Goal: Task Accomplishment & Management: Use online tool/utility

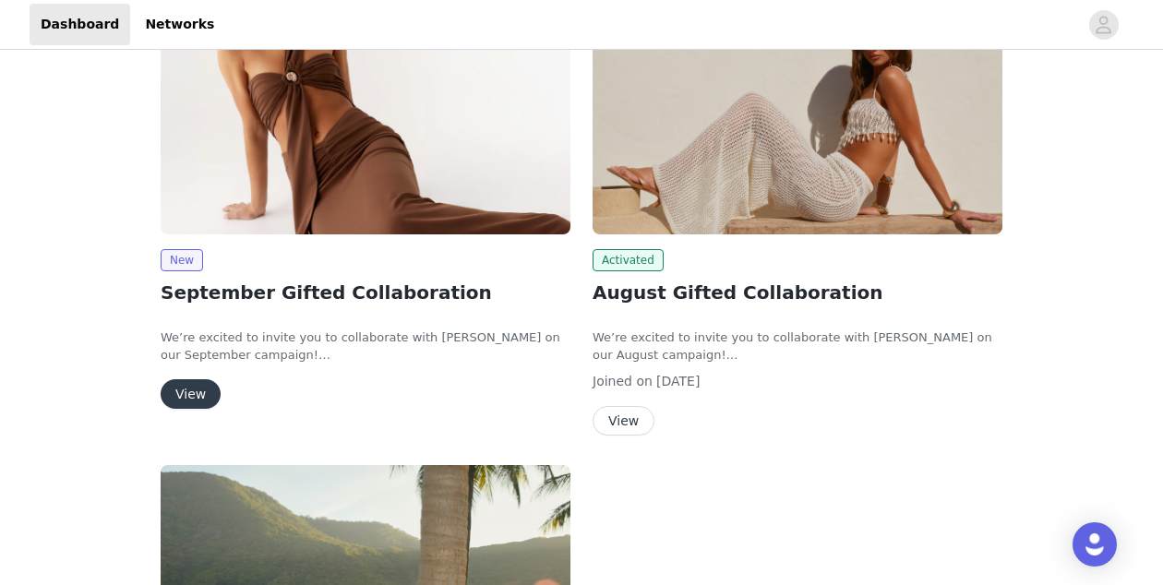
scroll to position [235, 0]
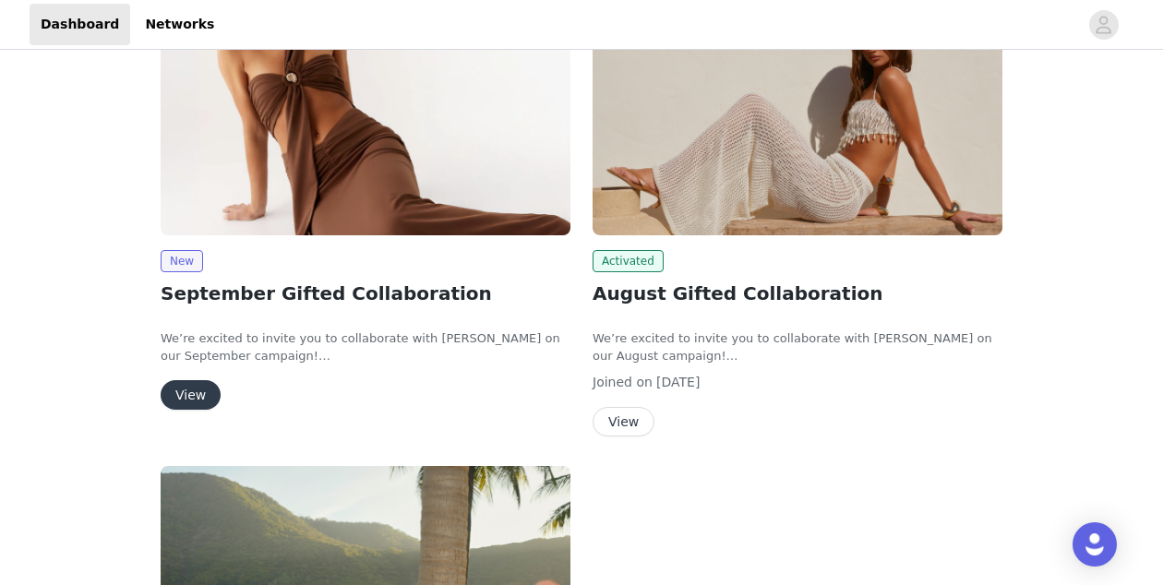
click at [633, 421] on button "View" at bounding box center [624, 422] width 62 height 30
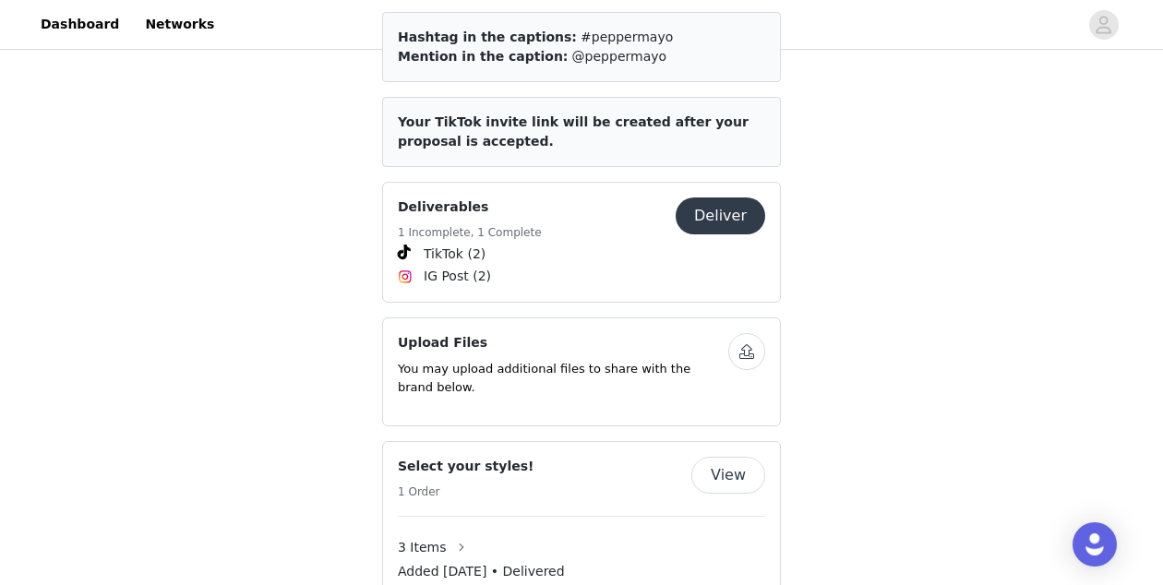
scroll to position [1072, 0]
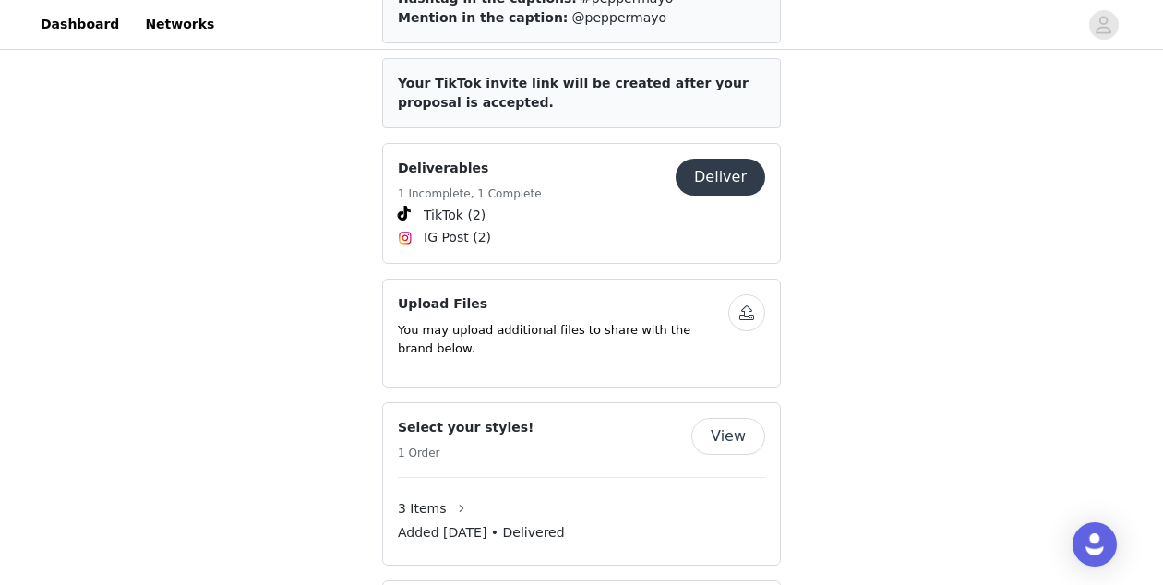
click at [727, 159] on button "Deliver" at bounding box center [721, 177] width 90 height 37
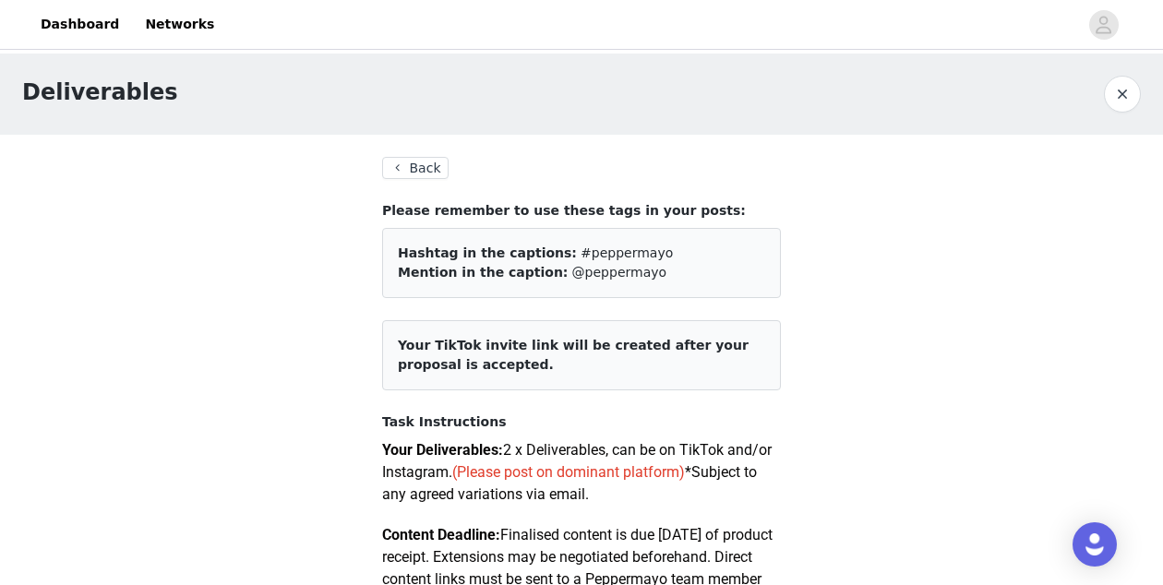
click at [420, 162] on button "Back" at bounding box center [415, 168] width 66 height 22
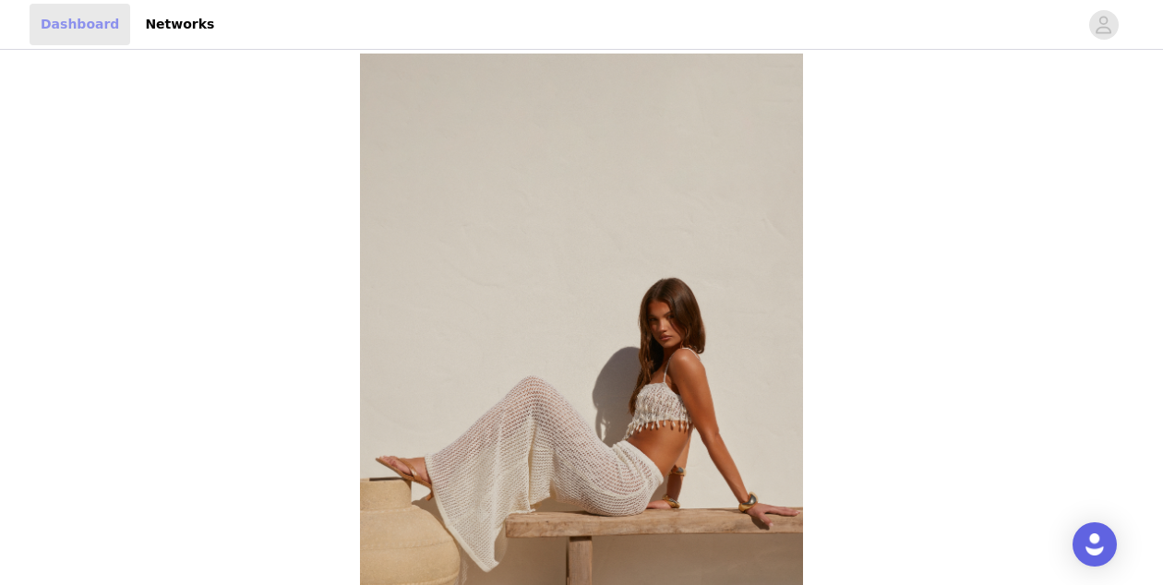
click at [98, 31] on link "Dashboard" at bounding box center [80, 25] width 101 height 42
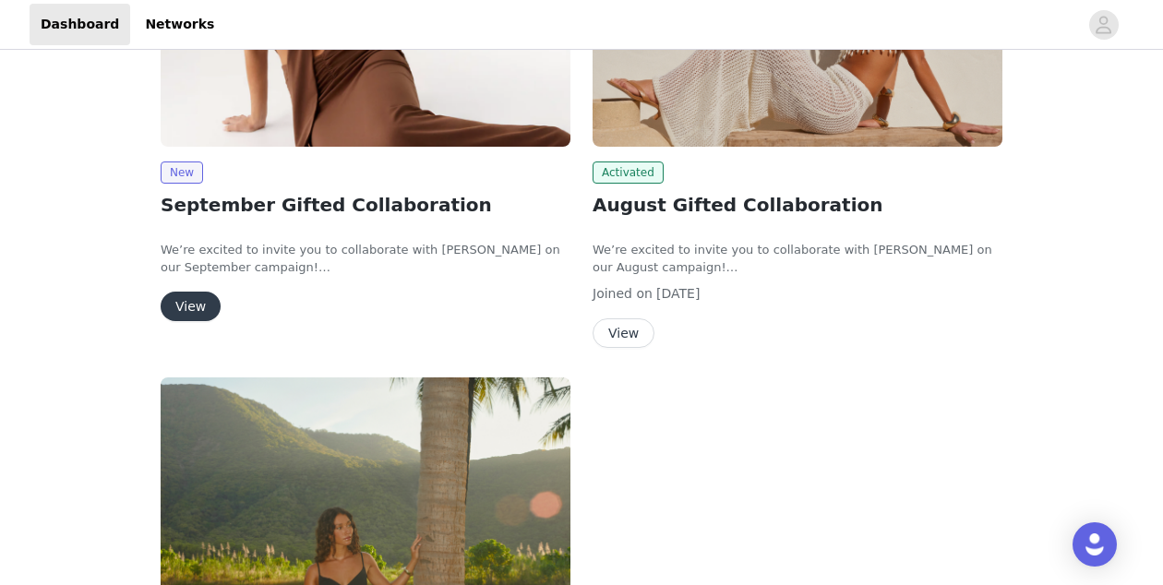
click at [184, 305] on button "View" at bounding box center [191, 307] width 60 height 30
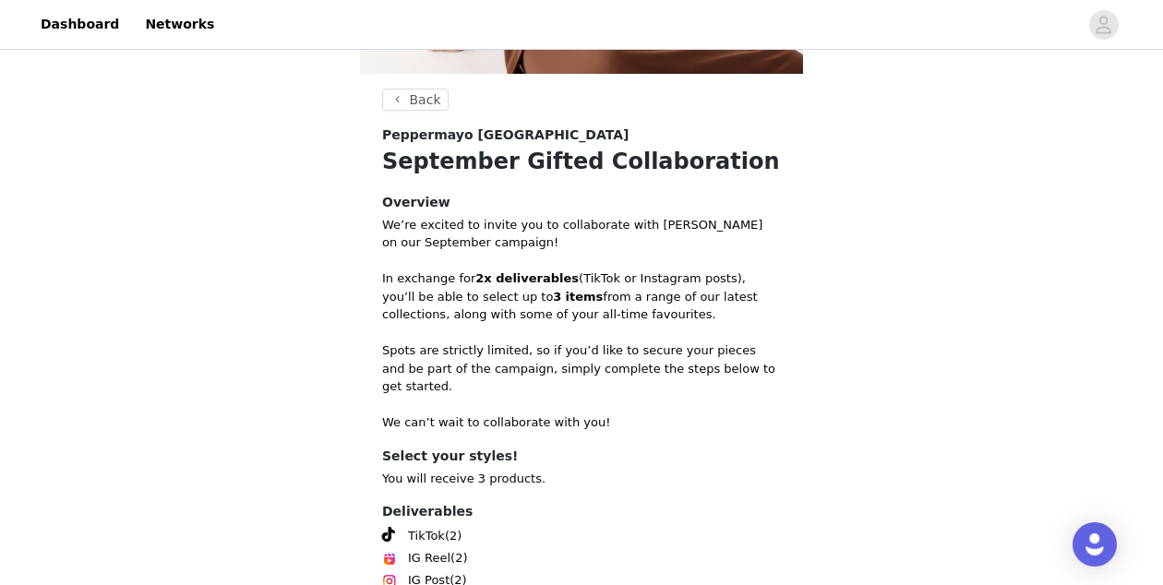
scroll to position [494, 0]
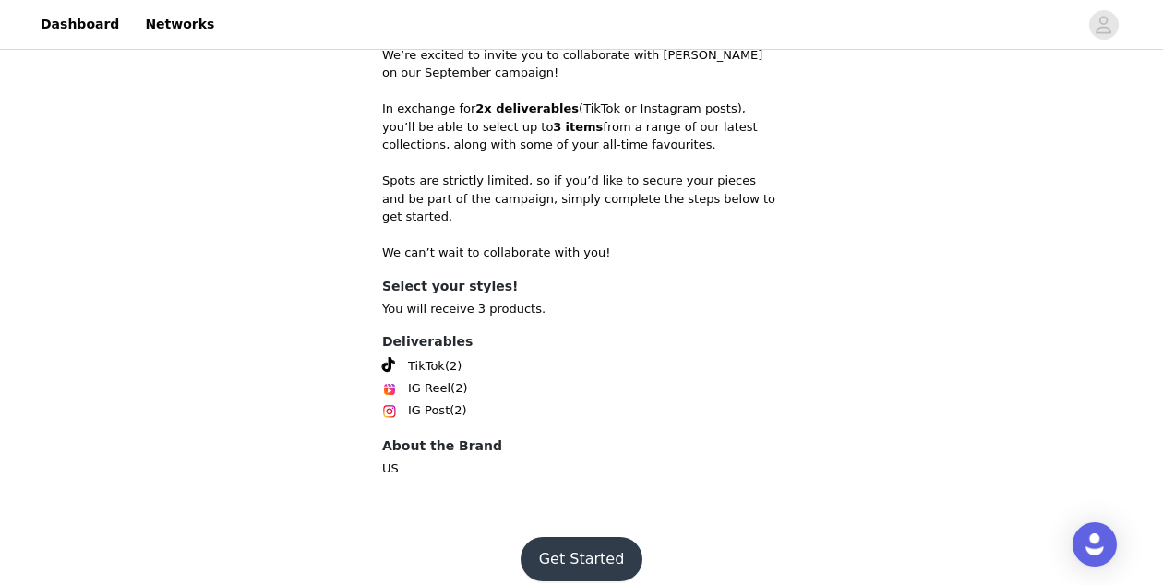
click at [596, 548] on button "Get Started" at bounding box center [582, 559] width 123 height 44
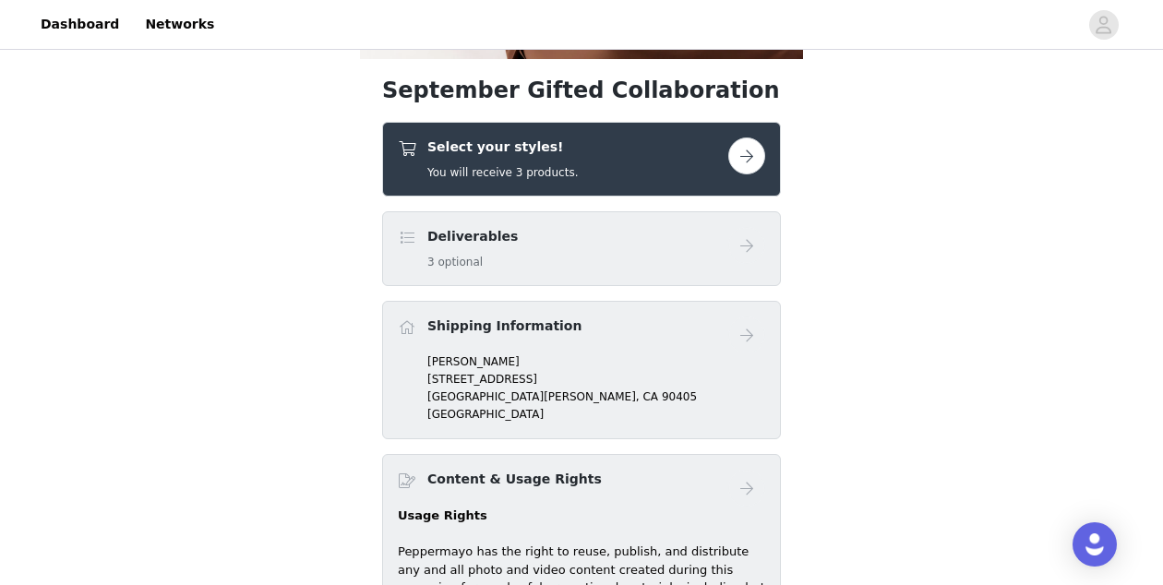
scroll to position [347, 0]
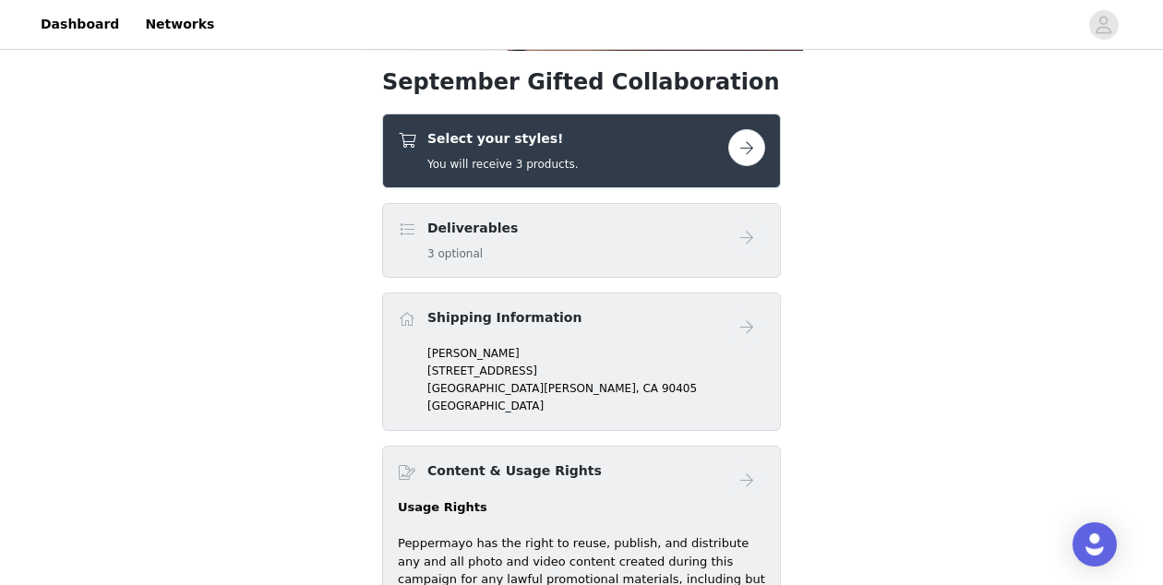
click at [753, 130] on button "button" at bounding box center [746, 147] width 37 height 37
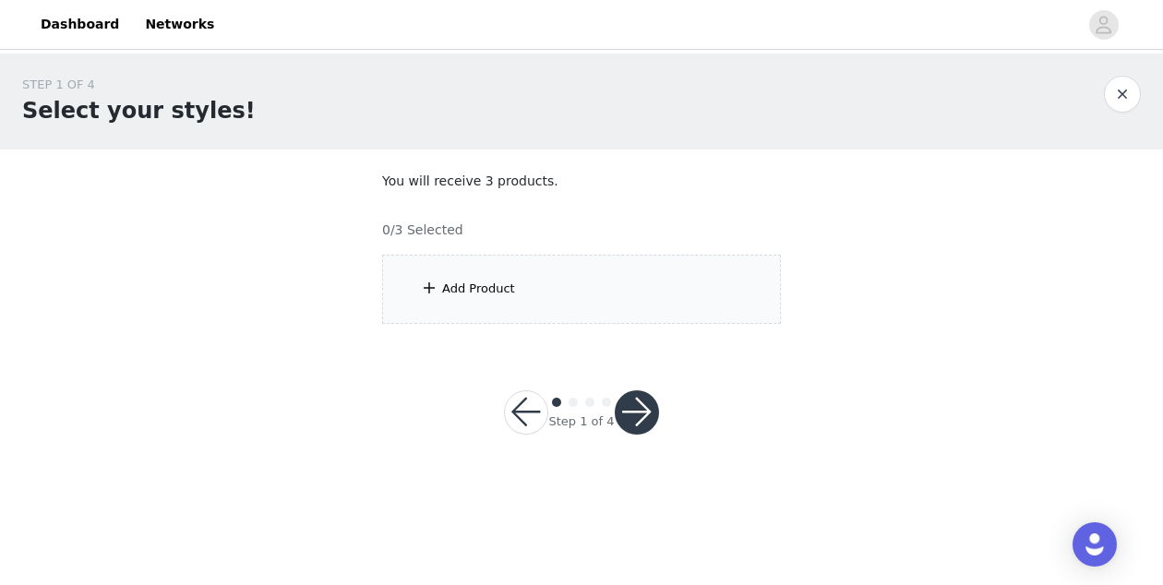
click at [658, 294] on div "Add Product" at bounding box center [581, 289] width 399 height 69
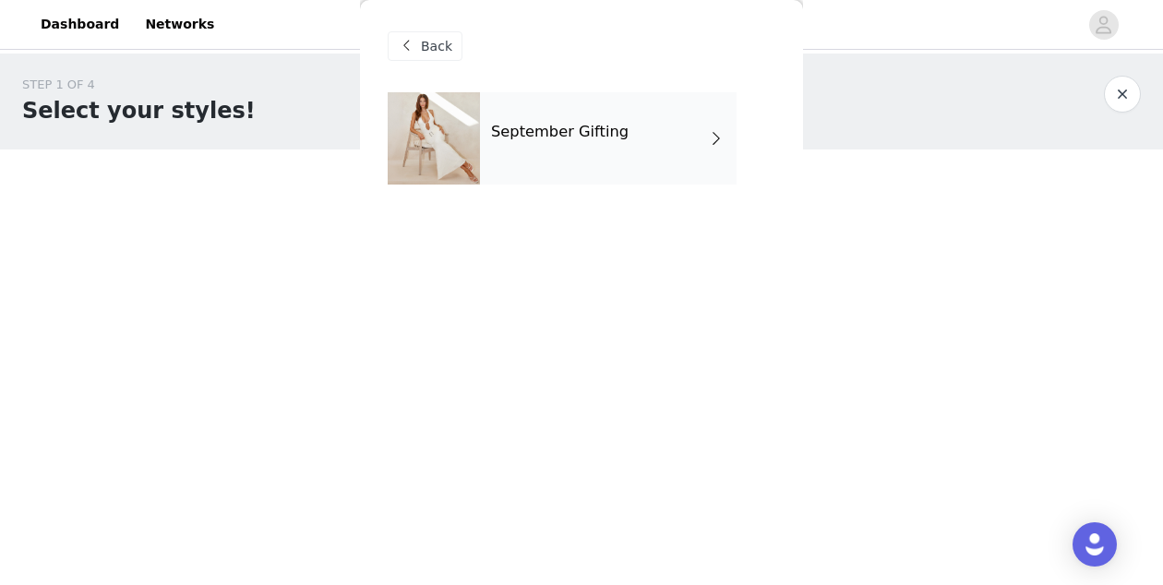
click at [600, 170] on div "September Gifting" at bounding box center [608, 138] width 257 height 92
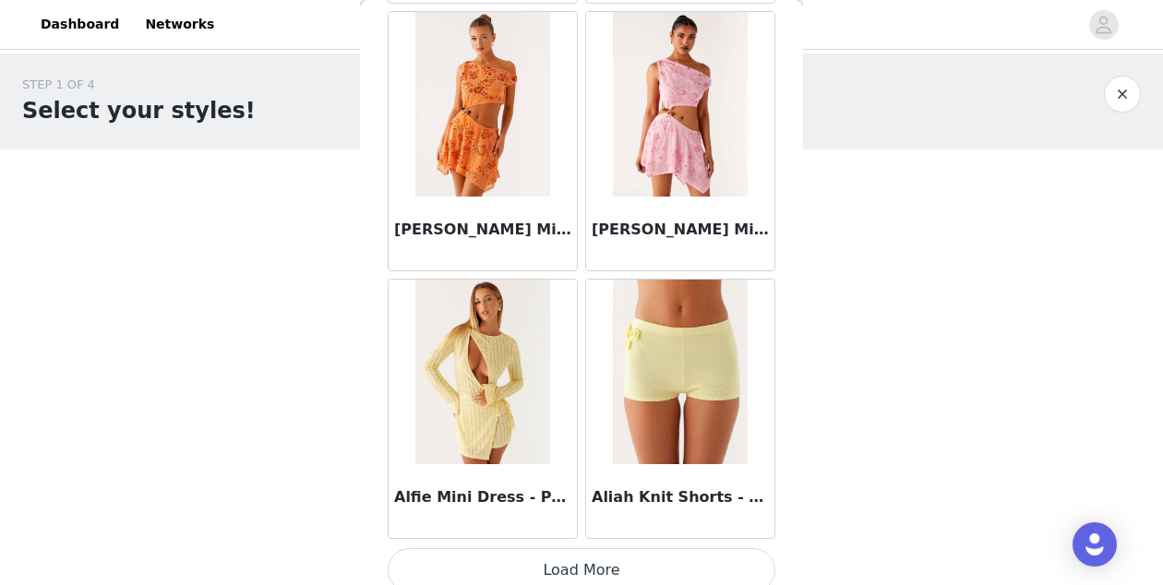
scroll to position [2240, 0]
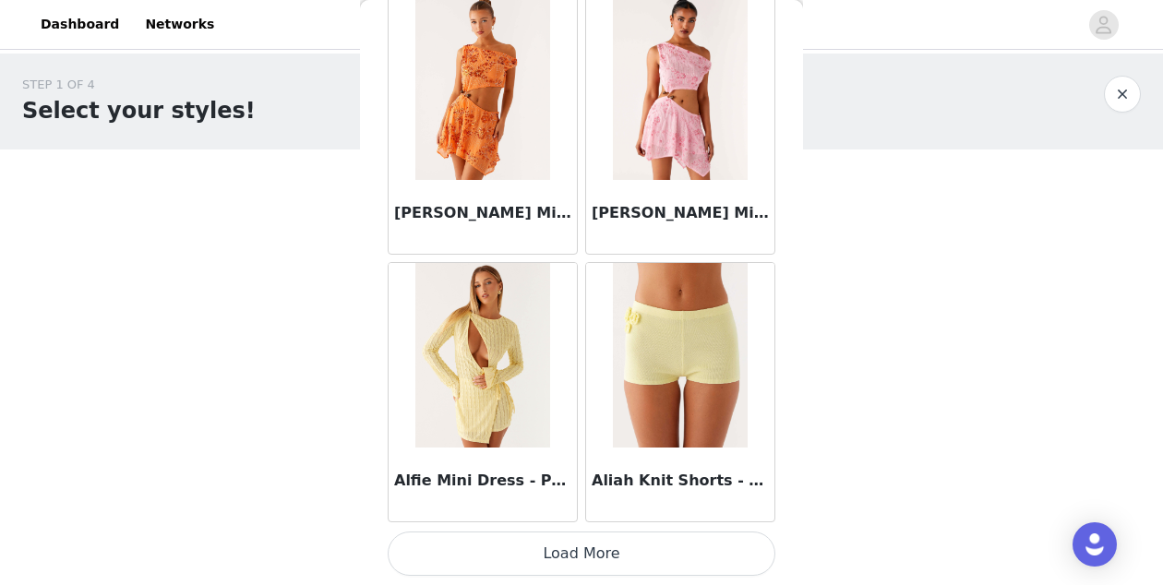
click at [662, 567] on button "Load More" at bounding box center [582, 554] width 388 height 44
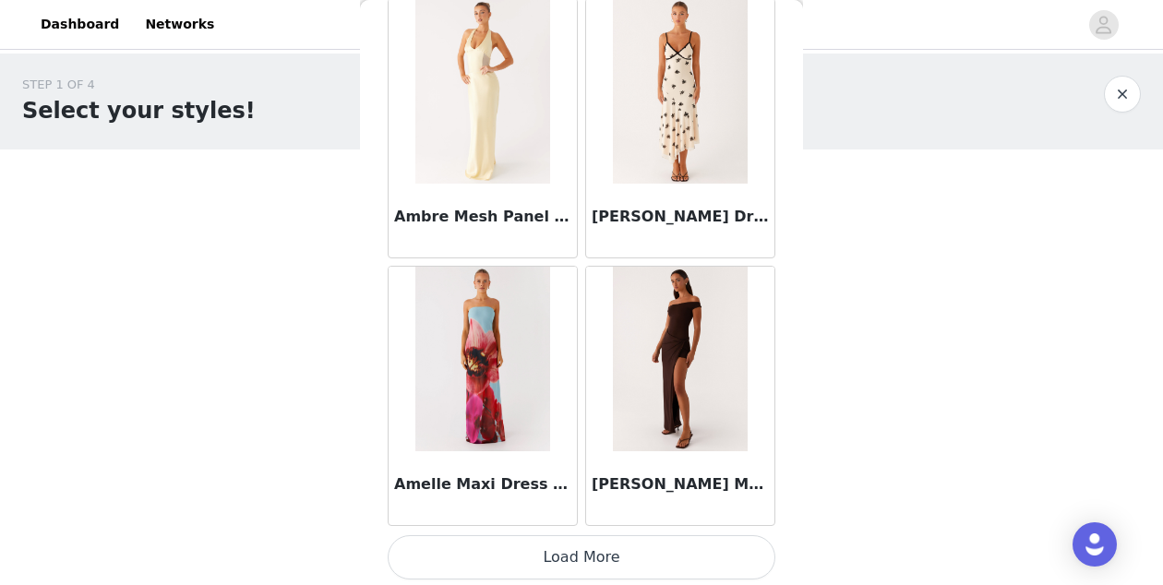
scroll to position [4917, 0]
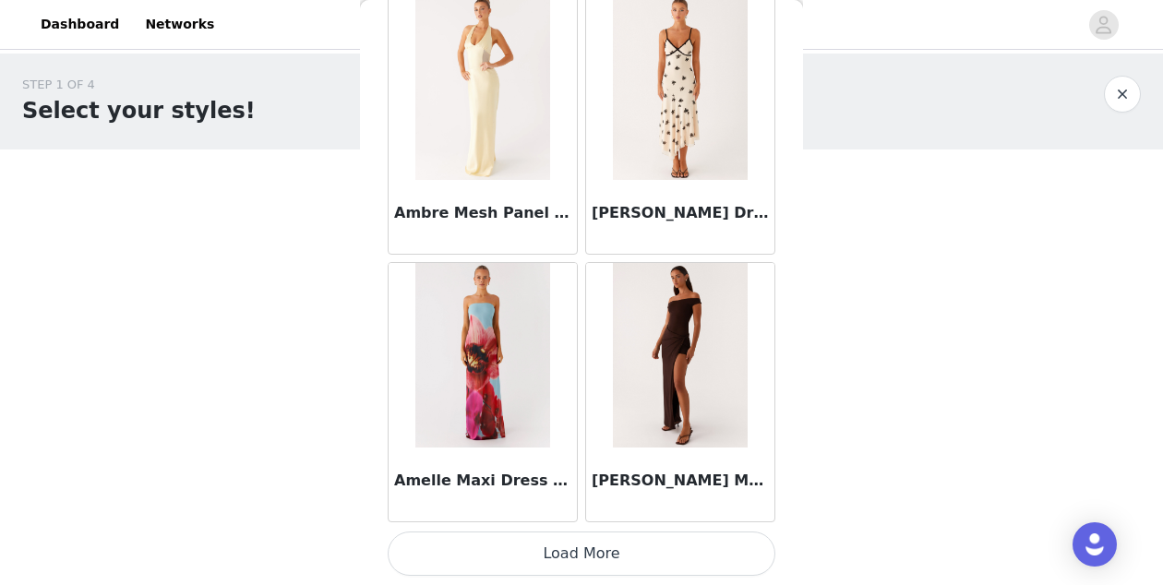
click at [687, 557] on button "Load More" at bounding box center [582, 554] width 388 height 44
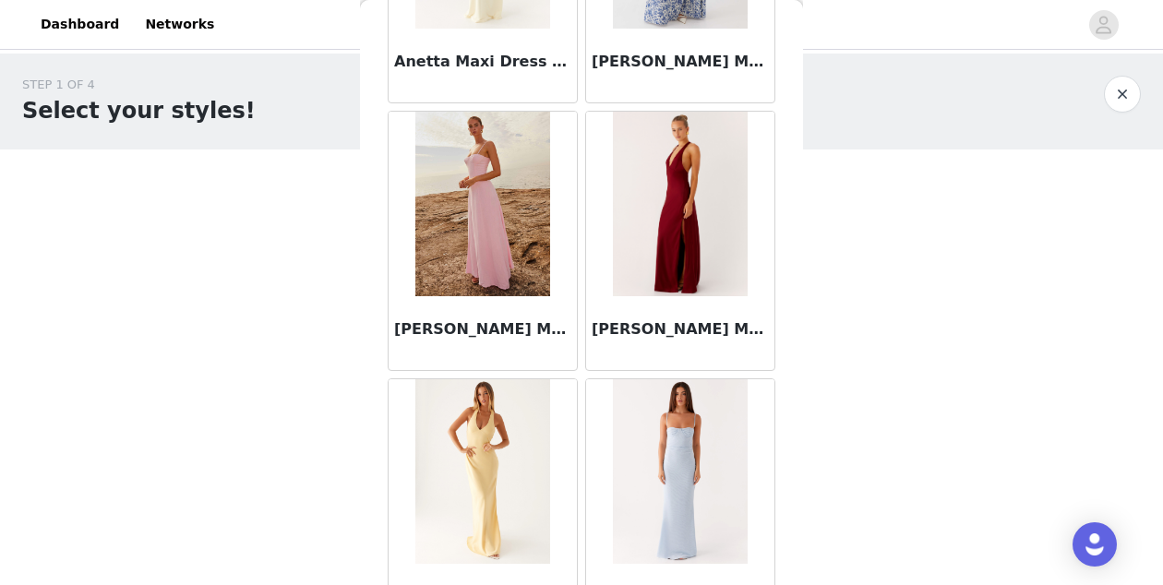
scroll to position [7594, 0]
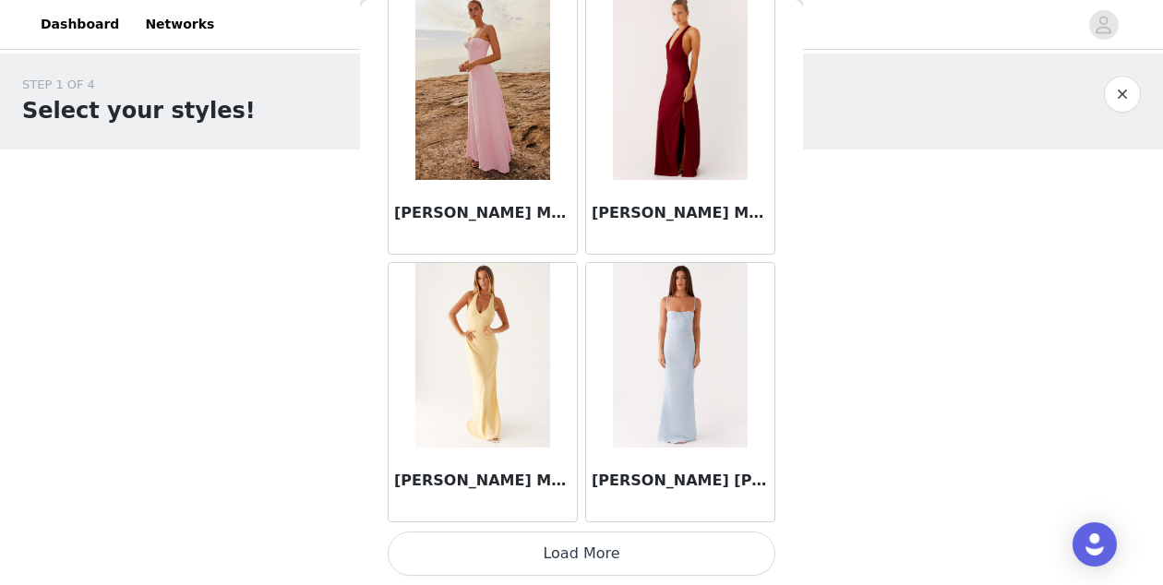
click at [650, 571] on button "Load More" at bounding box center [582, 554] width 388 height 44
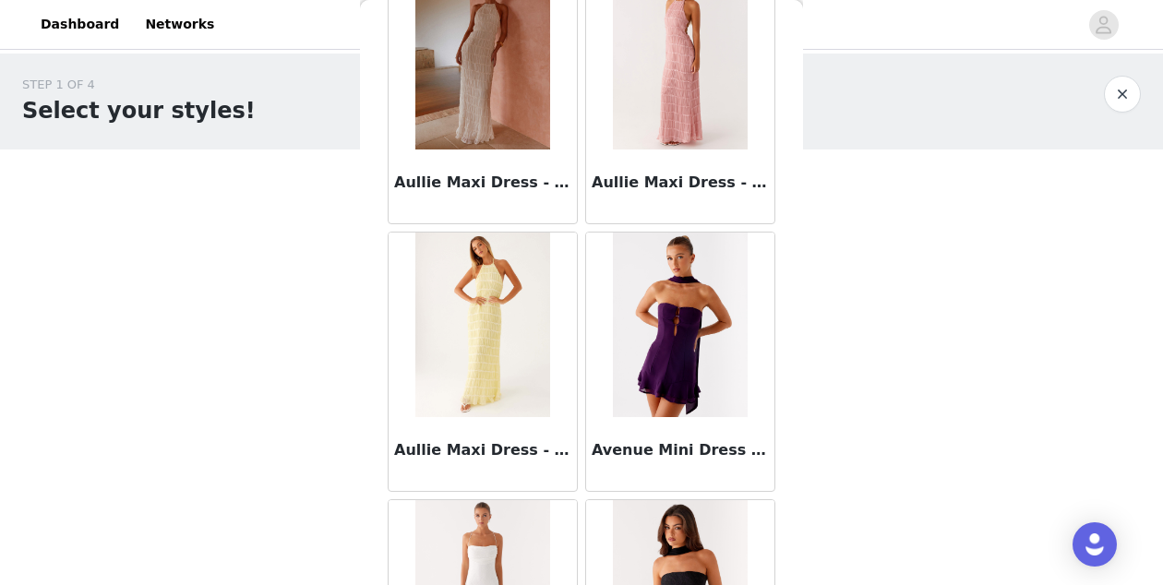
scroll to position [10271, 0]
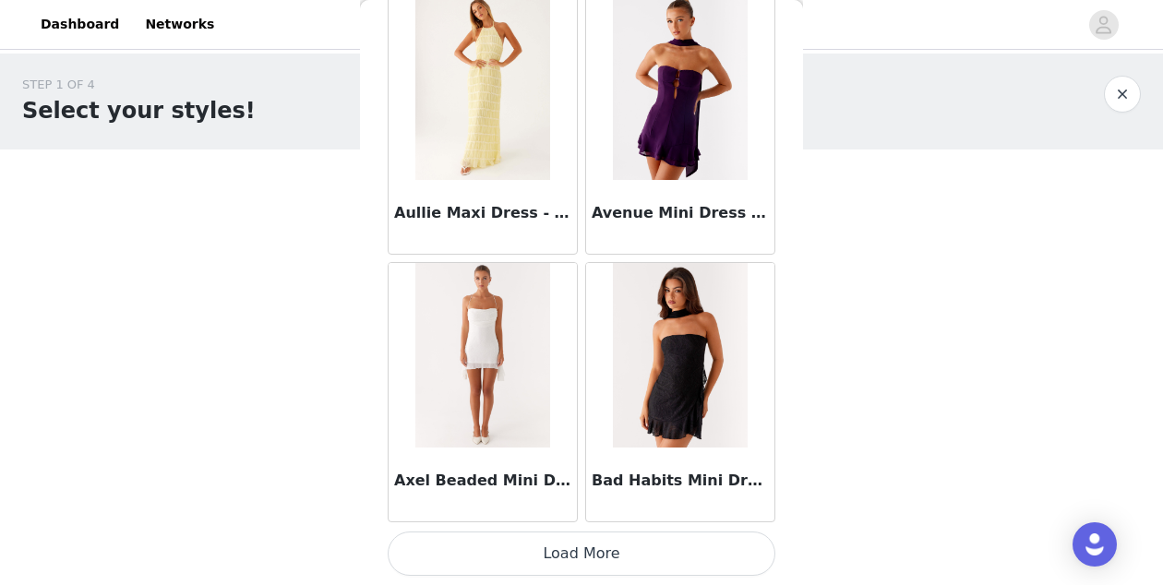
click at [668, 559] on button "Load More" at bounding box center [582, 554] width 388 height 44
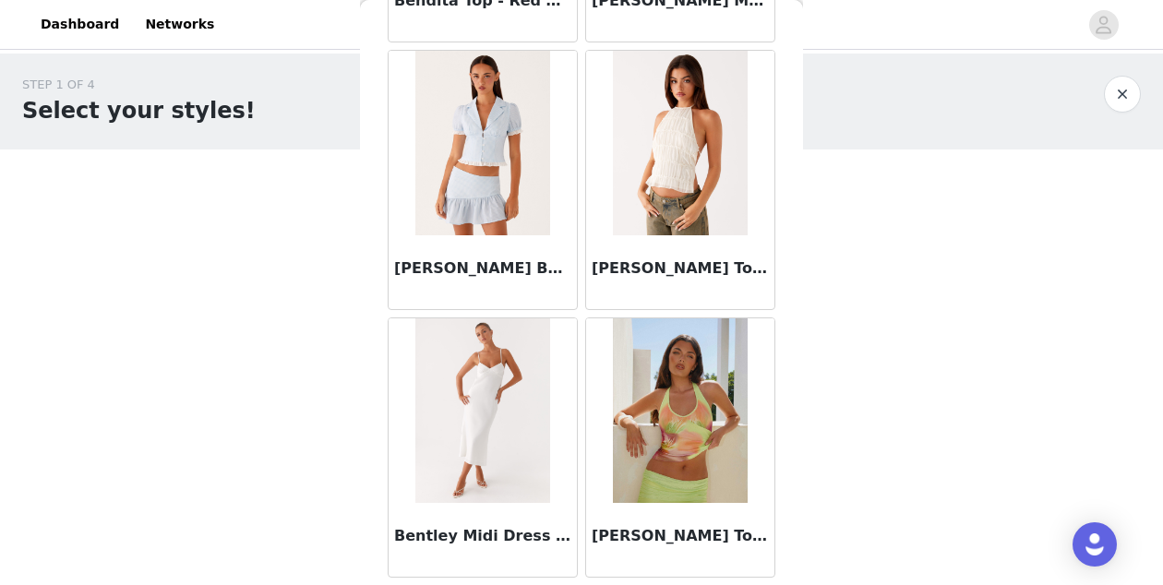
scroll to position [12949, 0]
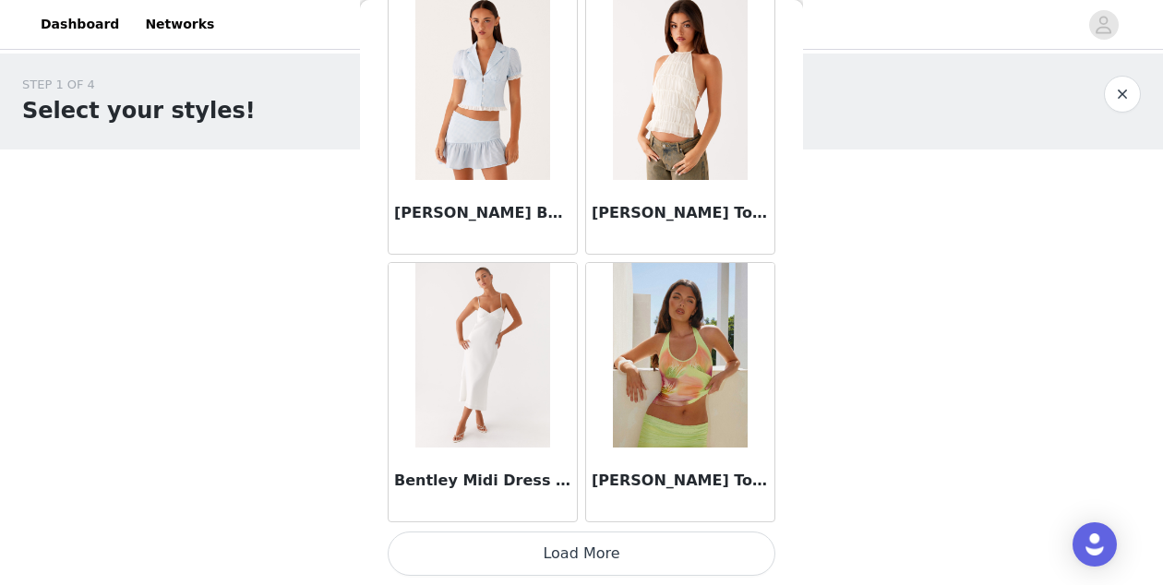
click at [605, 573] on button "Load More" at bounding box center [582, 554] width 388 height 44
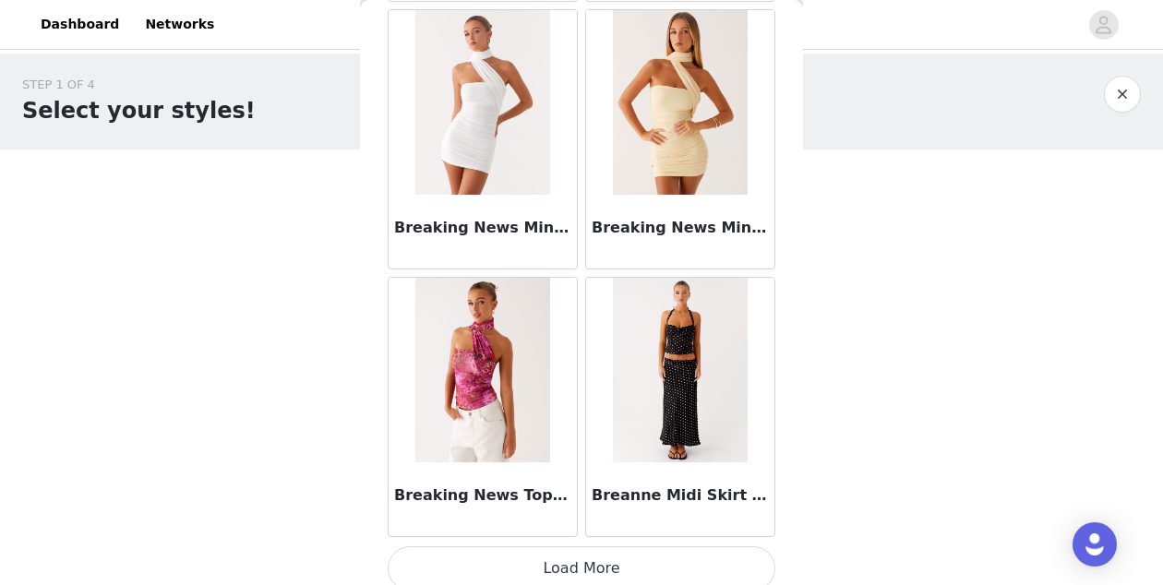
scroll to position [15626, 0]
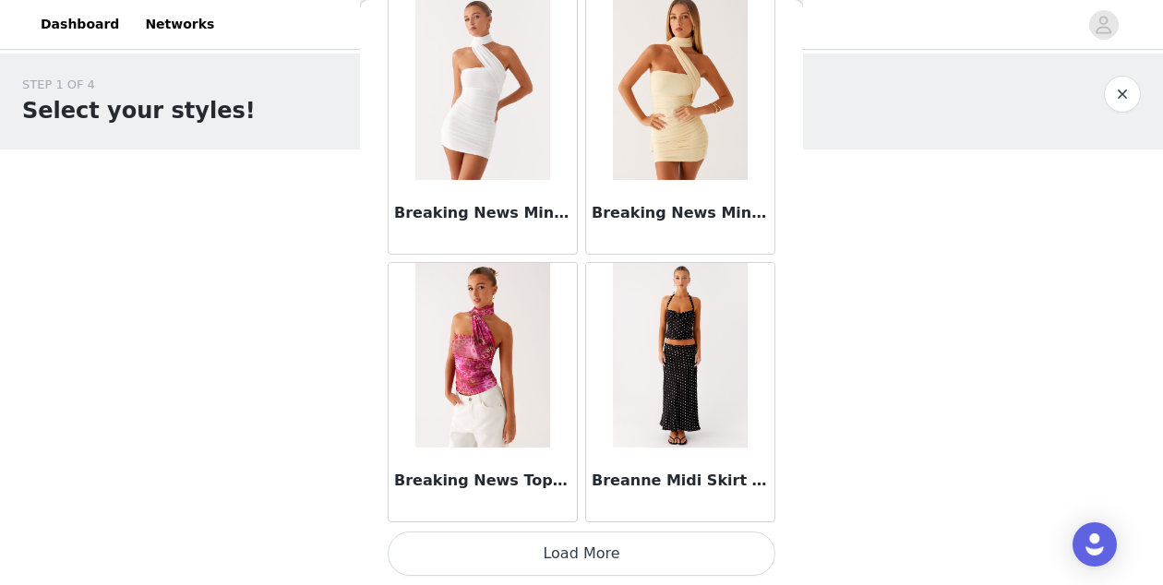
click at [608, 547] on button "Load More" at bounding box center [582, 554] width 388 height 44
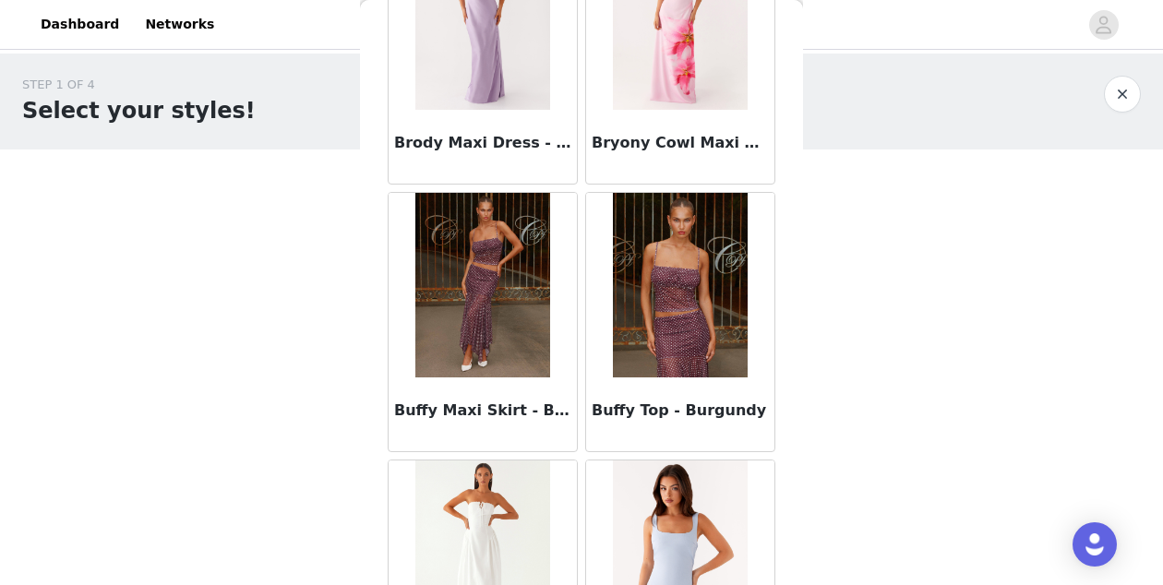
scroll to position [17037, 0]
